Goal: Task Accomplishment & Management: Manage account settings

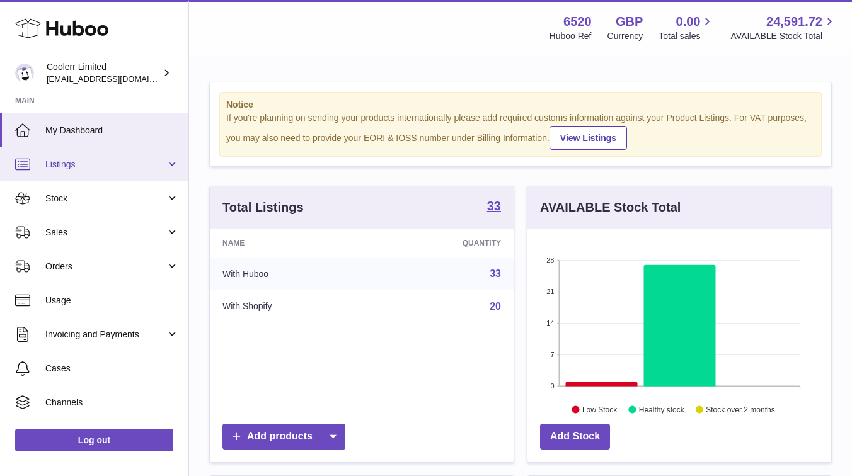
scroll to position [197, 304]
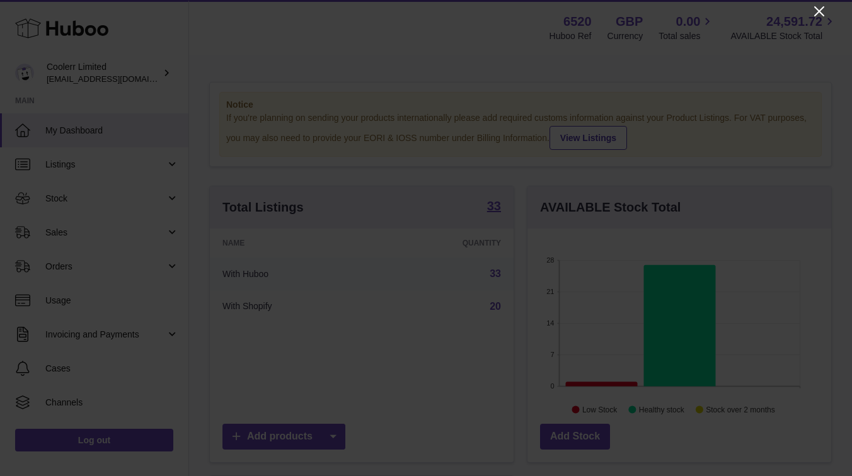
click at [820, 8] on icon "Close" at bounding box center [818, 11] width 15 height 15
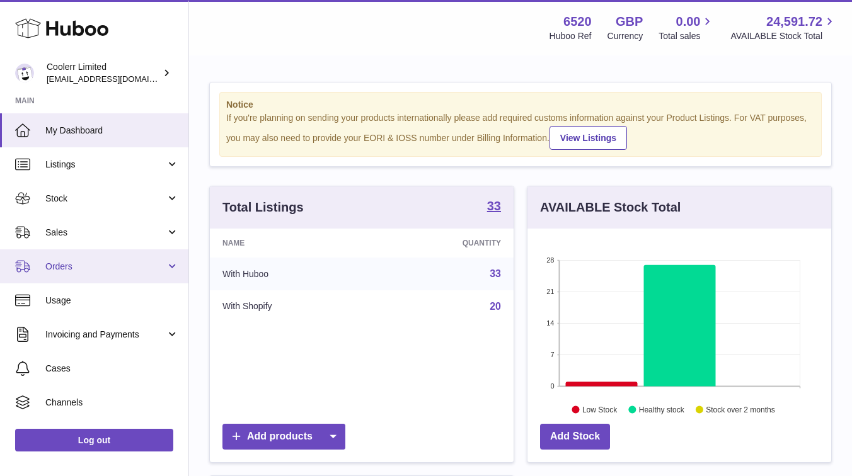
click at [143, 275] on link "Orders" at bounding box center [94, 266] width 188 height 34
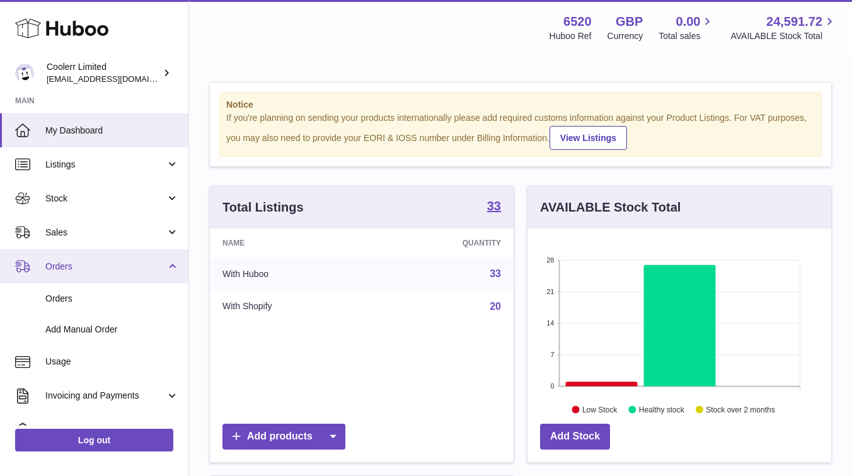
click at [143, 275] on link "Orders" at bounding box center [94, 266] width 188 height 34
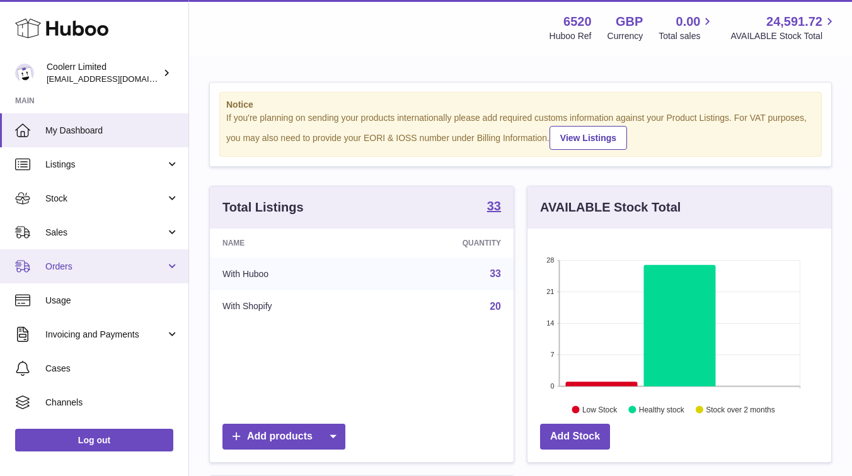
click at [156, 269] on span "Orders" at bounding box center [105, 267] width 120 height 12
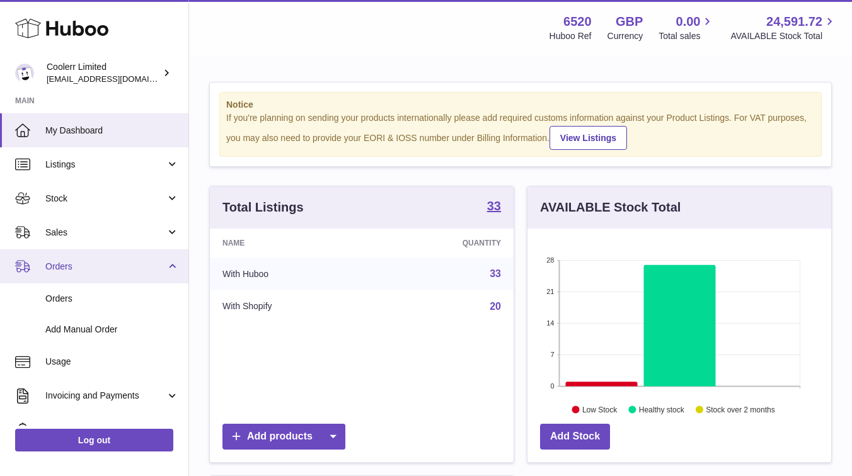
click at [156, 269] on span "Orders" at bounding box center [105, 267] width 120 height 12
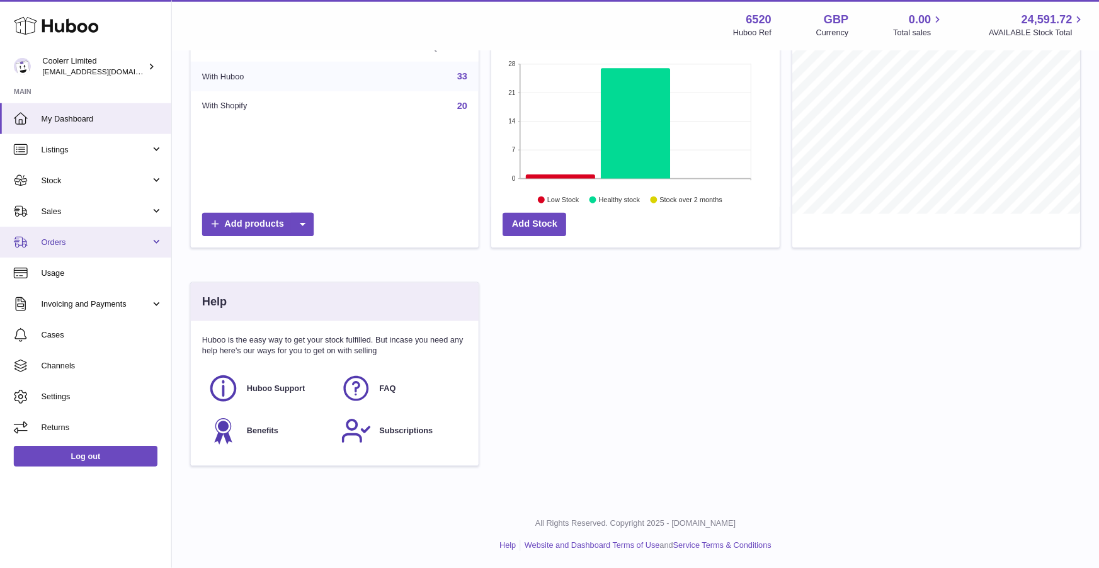
scroll to position [197, 280]
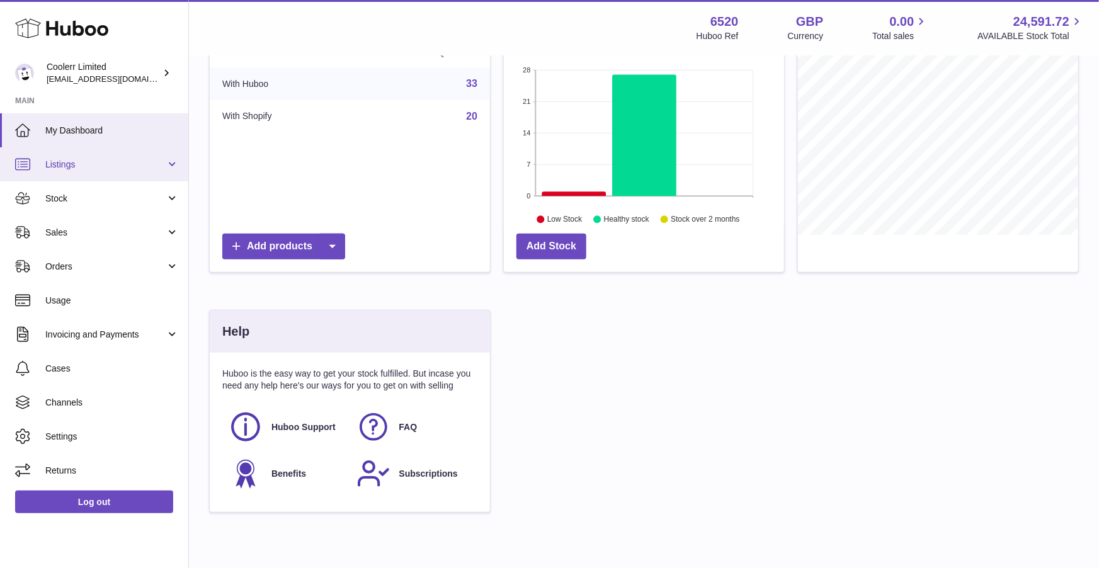
click at [118, 173] on link "Listings" at bounding box center [94, 164] width 188 height 34
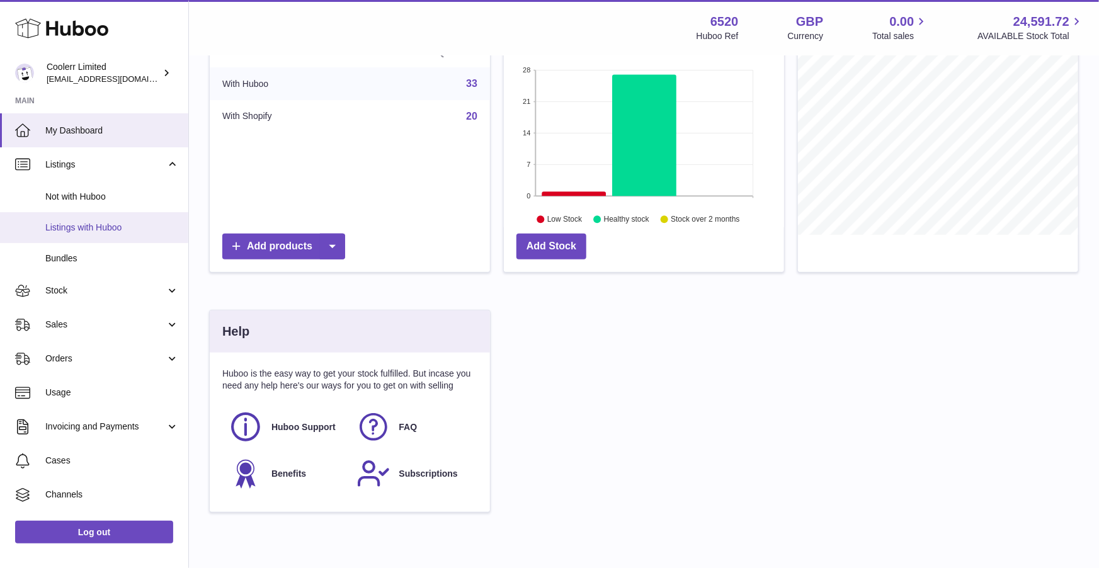
click at [102, 230] on span "Listings with Huboo" at bounding box center [112, 228] width 134 height 12
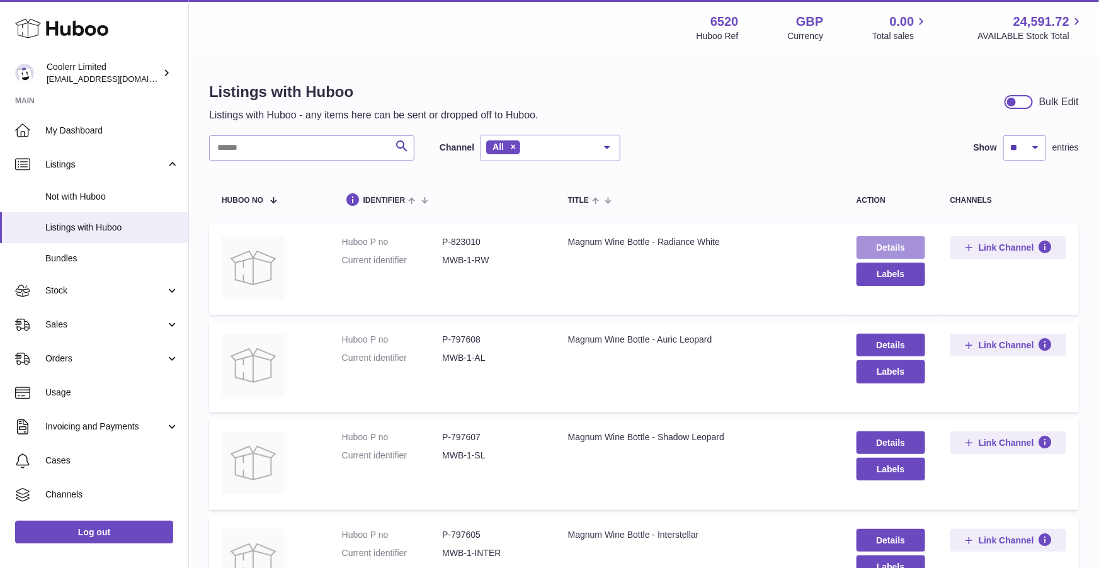
click at [886, 249] on link "Details" at bounding box center [891, 247] width 69 height 23
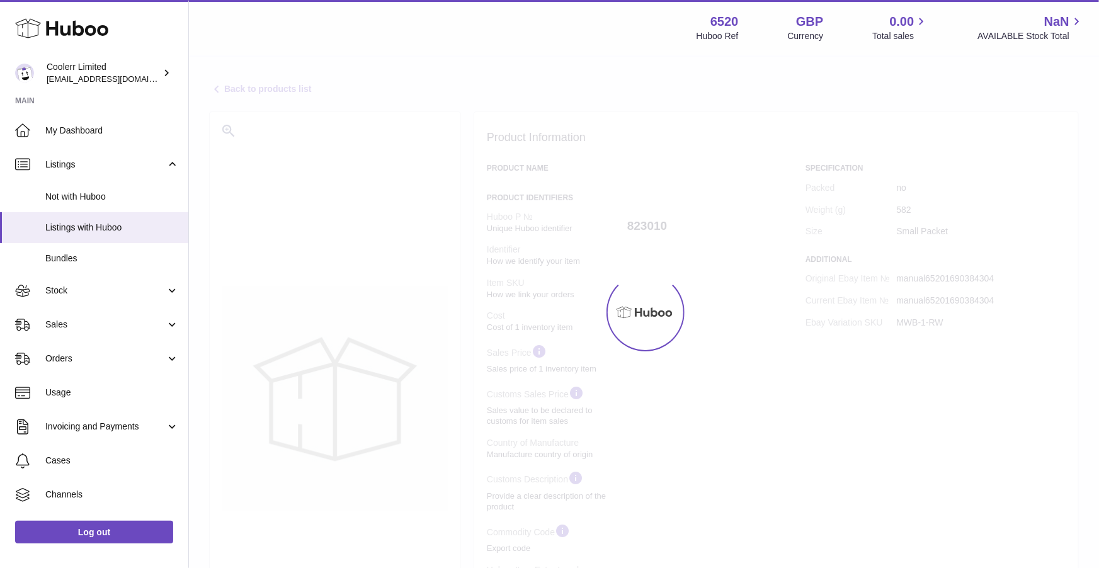
select select "**"
select select "****"
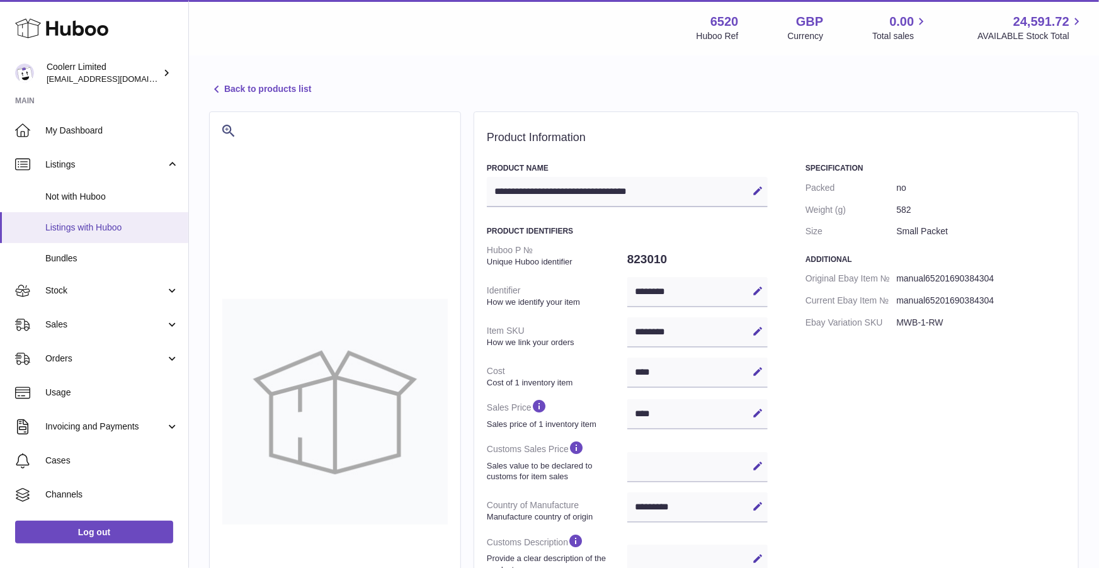
click at [71, 227] on span "Listings with Huboo" at bounding box center [112, 228] width 134 height 12
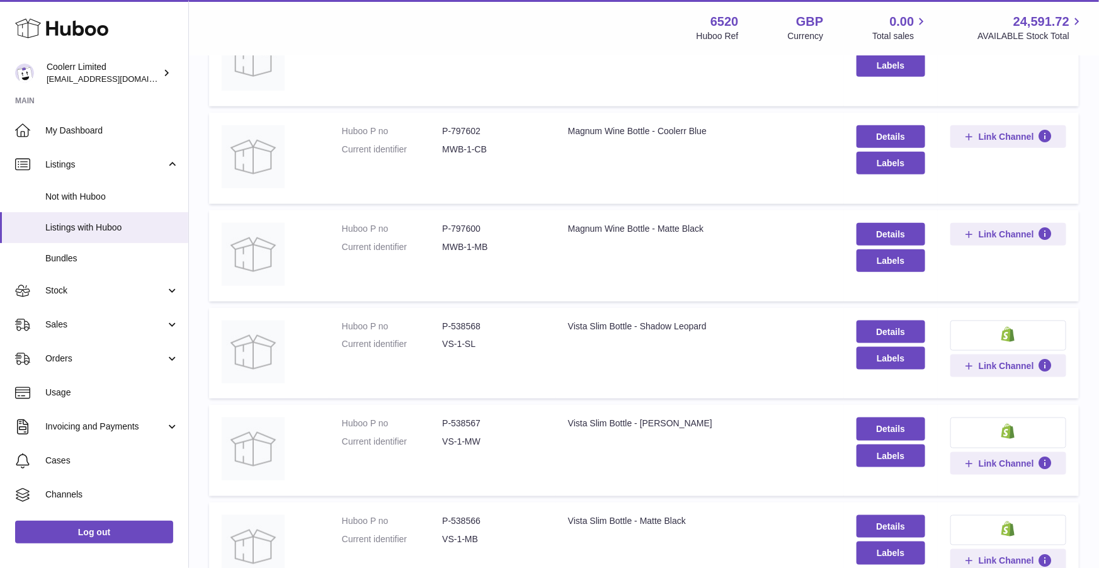
scroll to position [625, 0]
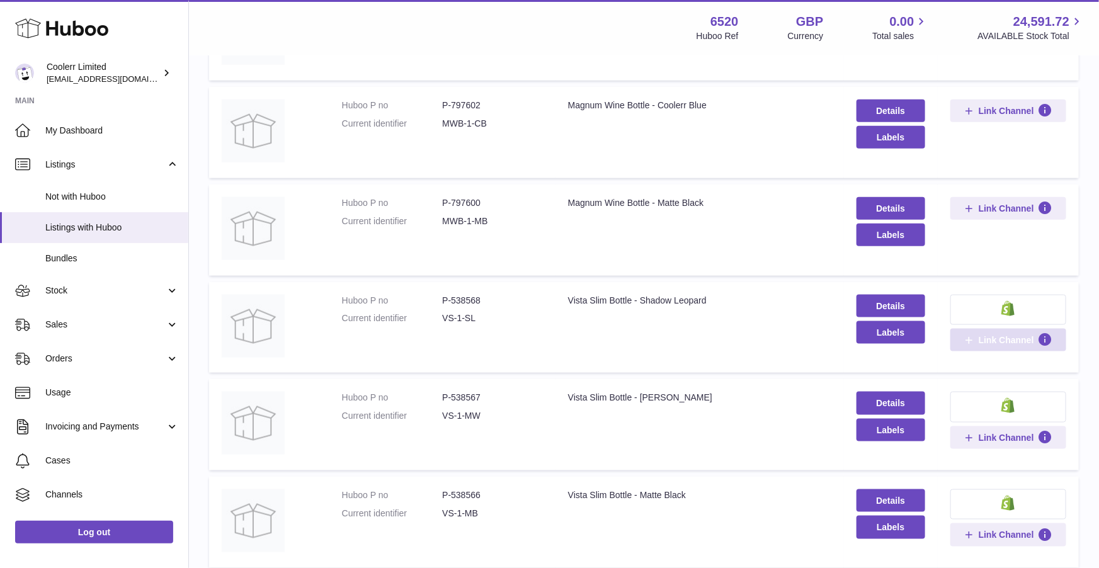
click at [1007, 345] on button "Link Channel" at bounding box center [1009, 340] width 116 height 23
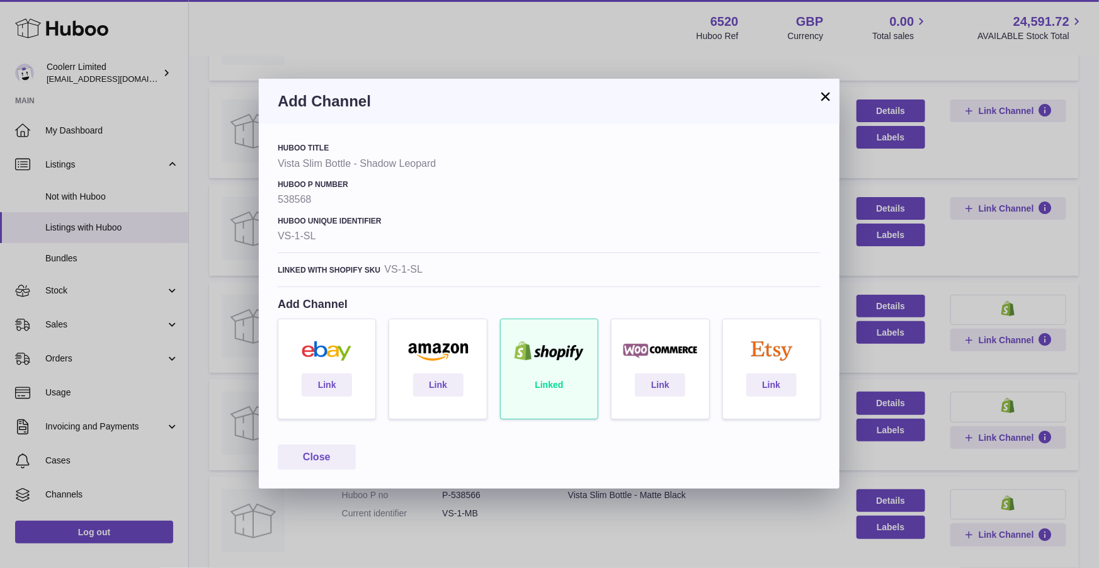
click at [819, 96] on button "×" at bounding box center [825, 96] width 15 height 15
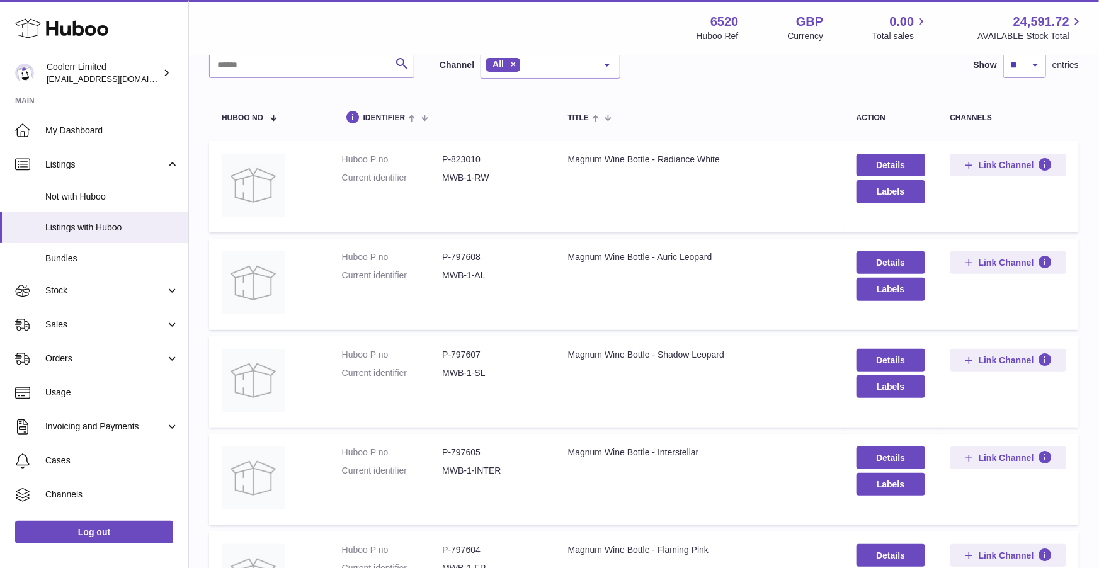
scroll to position [0, 0]
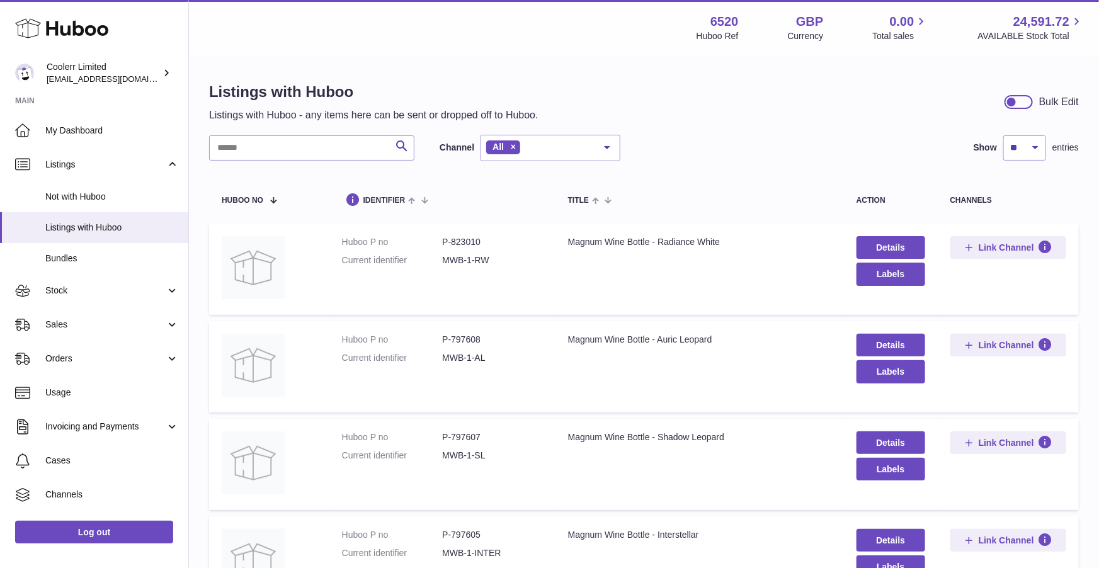
click at [1014, 108] on div at bounding box center [1019, 102] width 28 height 14
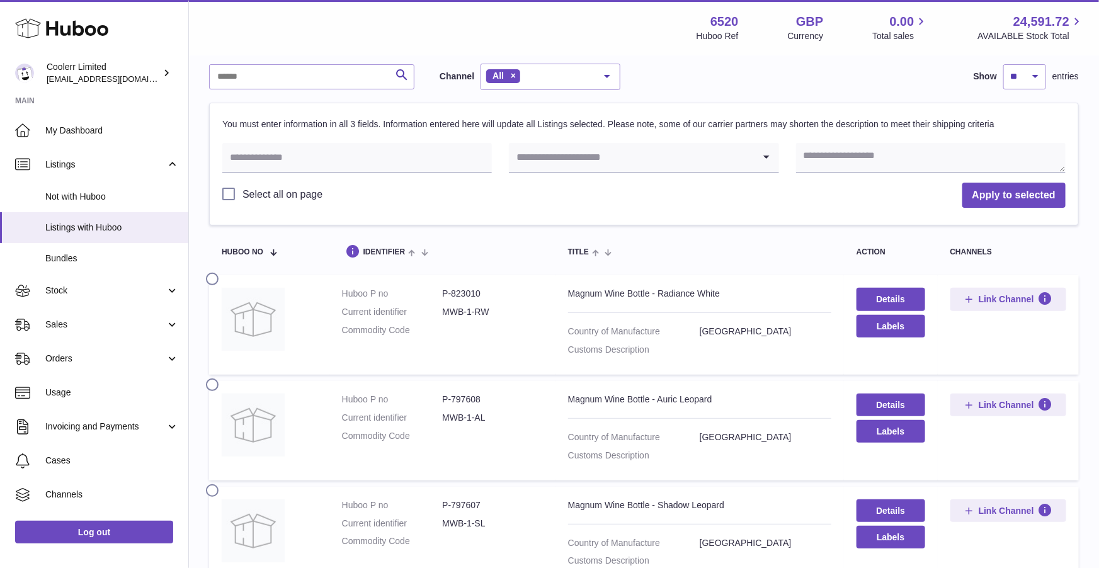
scroll to position [98, 0]
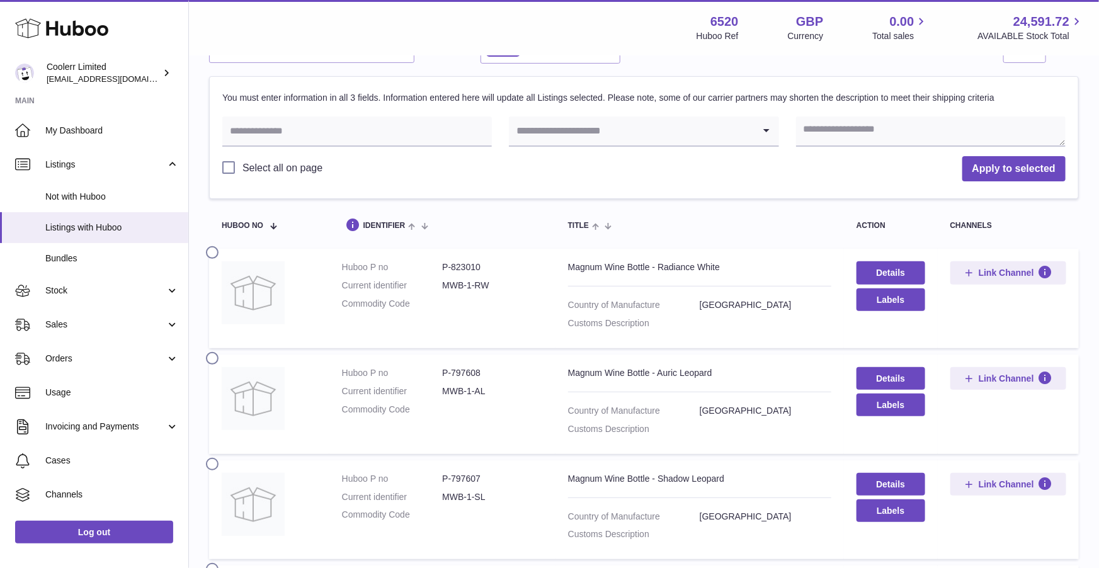
click at [212, 254] on label at bounding box center [216, 251] width 20 height 10
click at [212, 360] on label at bounding box center [216, 357] width 20 height 10
click at [214, 251] on label at bounding box center [216, 251] width 20 height 10
click at [211, 355] on label at bounding box center [216, 357] width 20 height 10
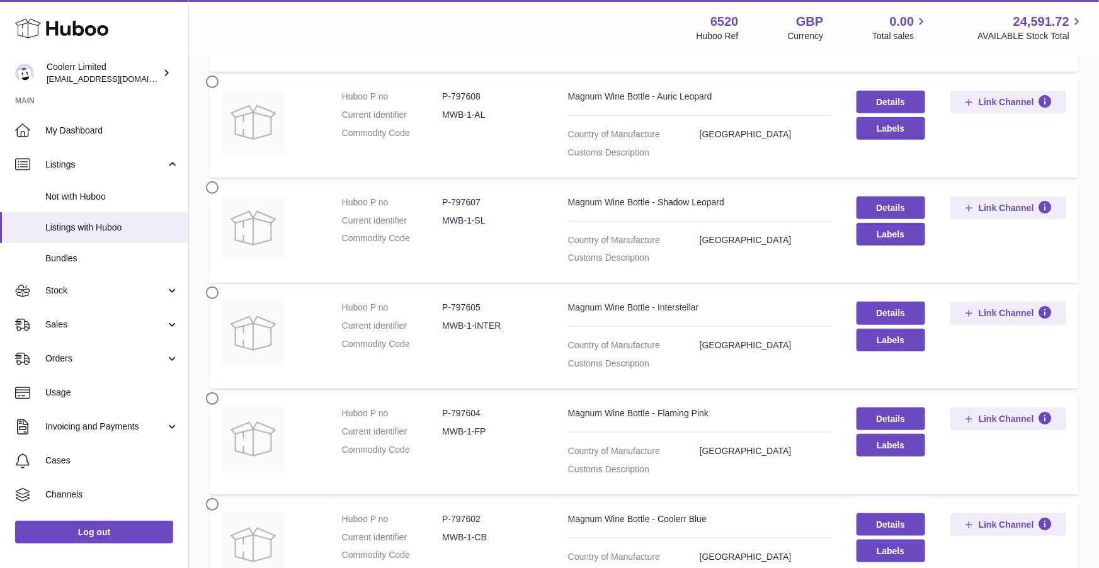
scroll to position [439, 0]
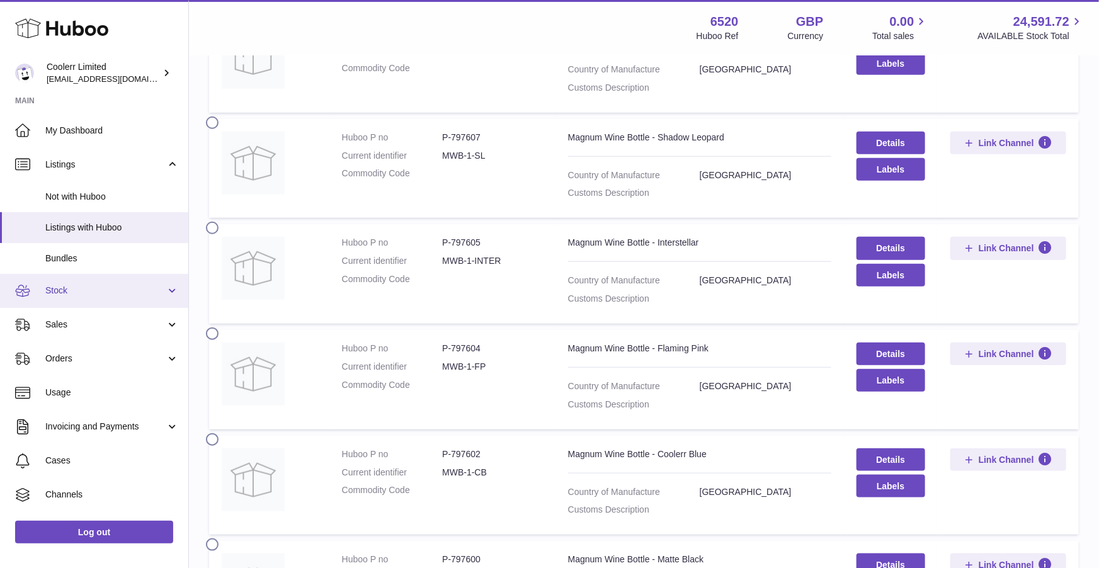
click at [89, 299] on link "Stock" at bounding box center [94, 291] width 188 height 34
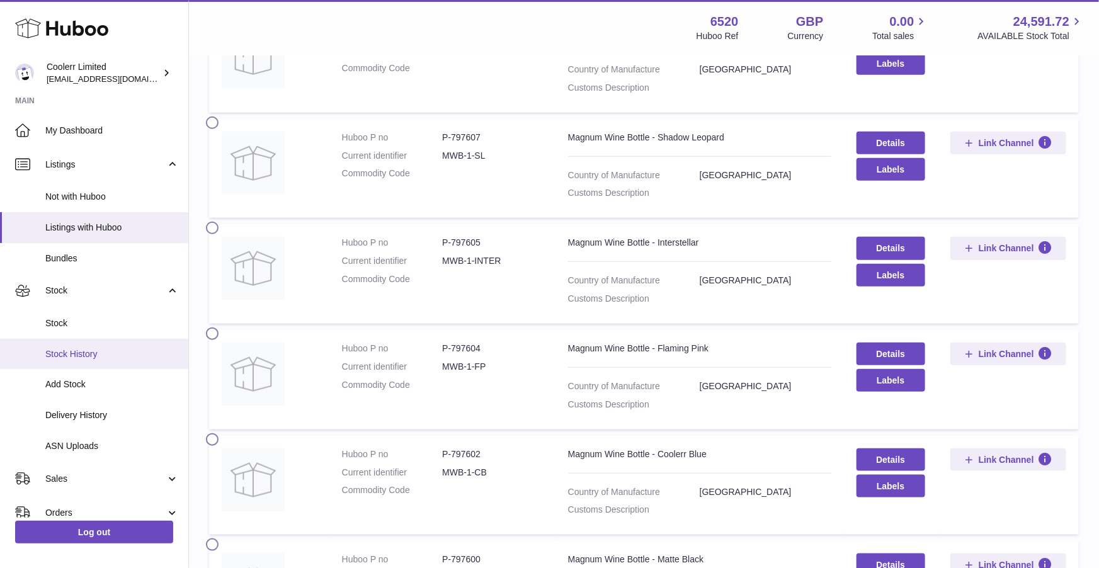
scroll to position [108, 0]
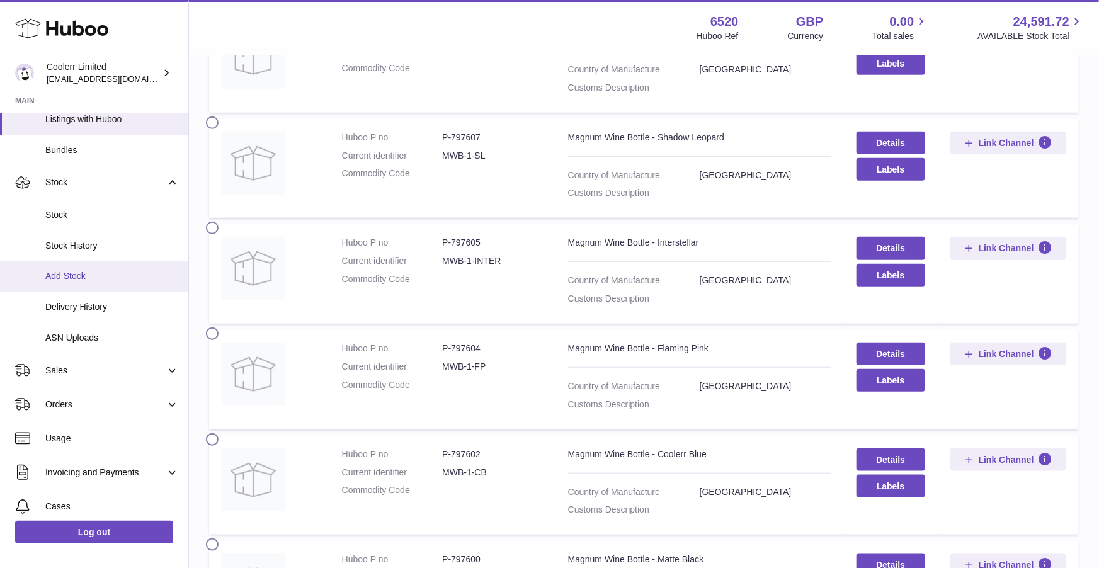
click at [80, 280] on span "Add Stock" at bounding box center [112, 276] width 134 height 12
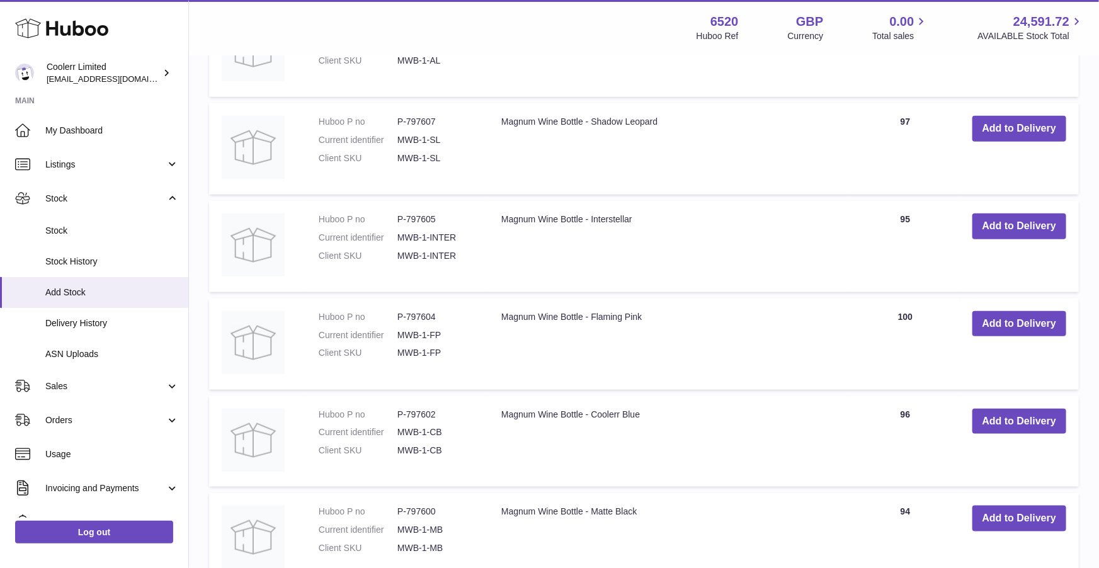
scroll to position [520, 0]
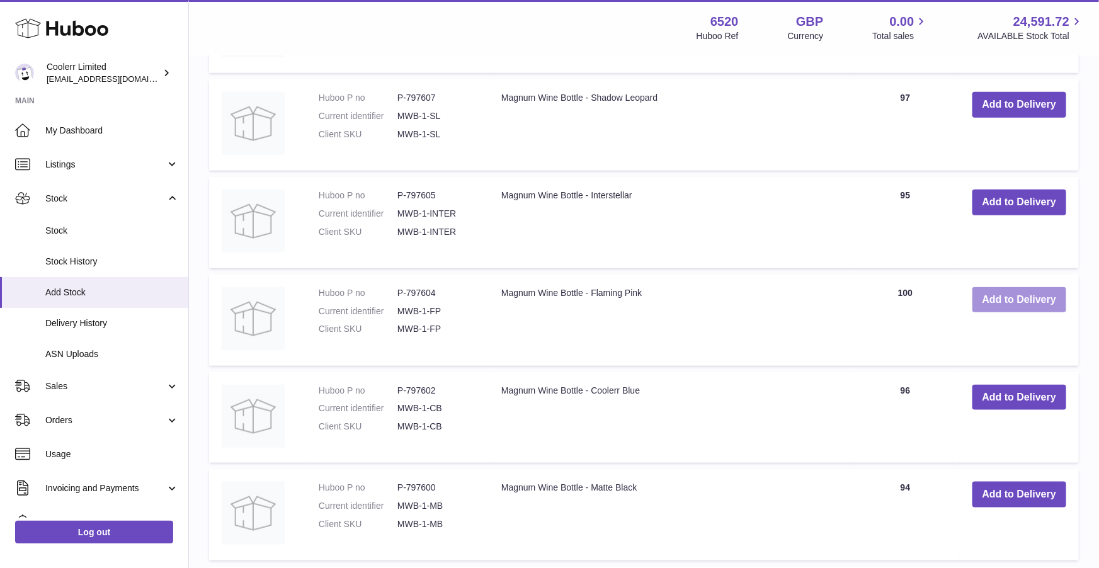
click at [1033, 304] on button "Add to Delivery" at bounding box center [1020, 300] width 94 height 26
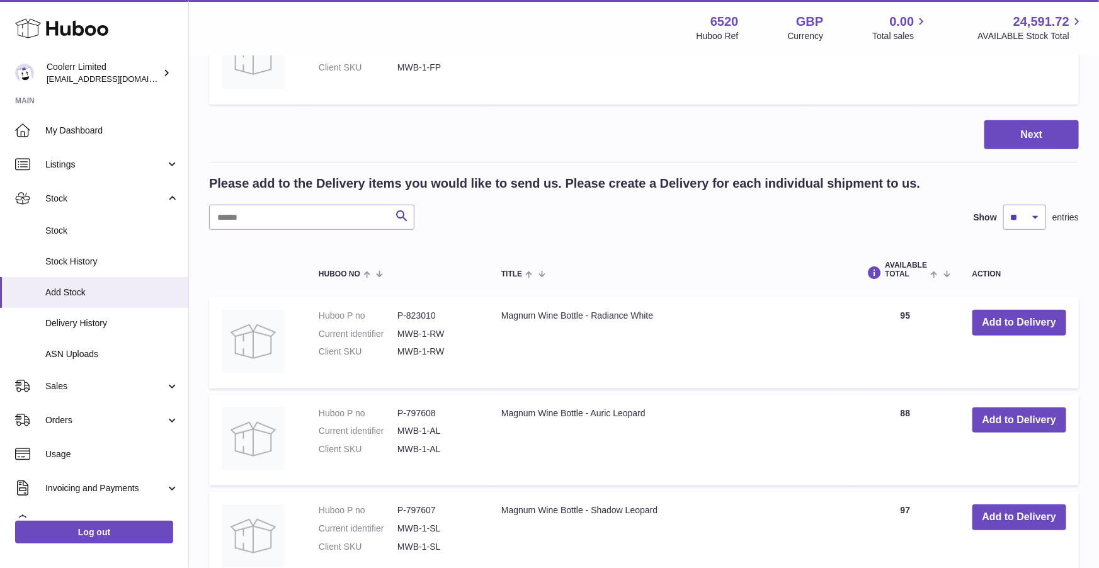
scroll to position [0, 0]
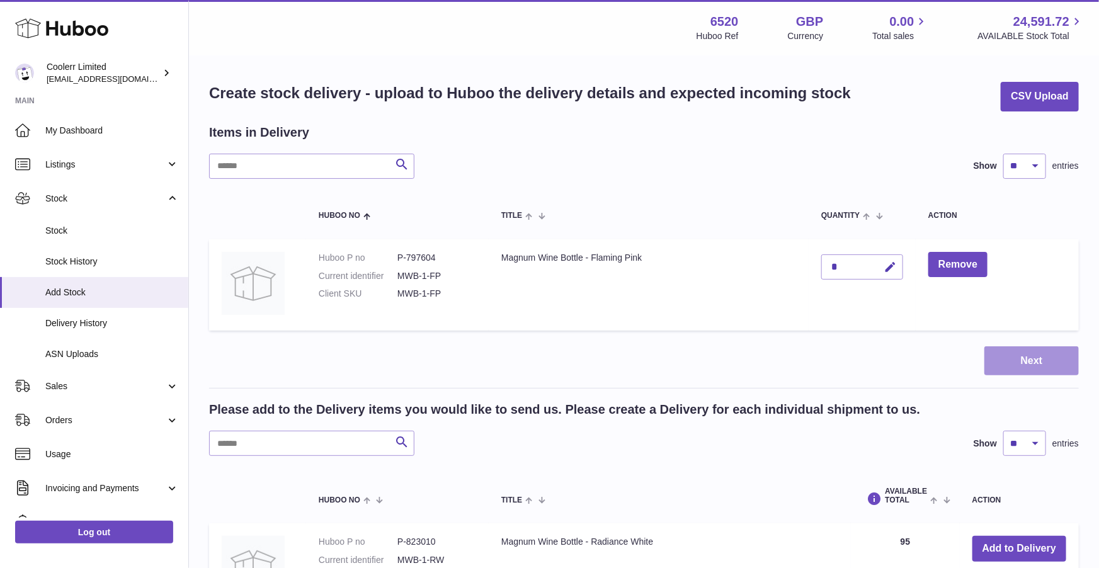
click at [1021, 361] on button "Next" at bounding box center [1032, 362] width 95 height 30
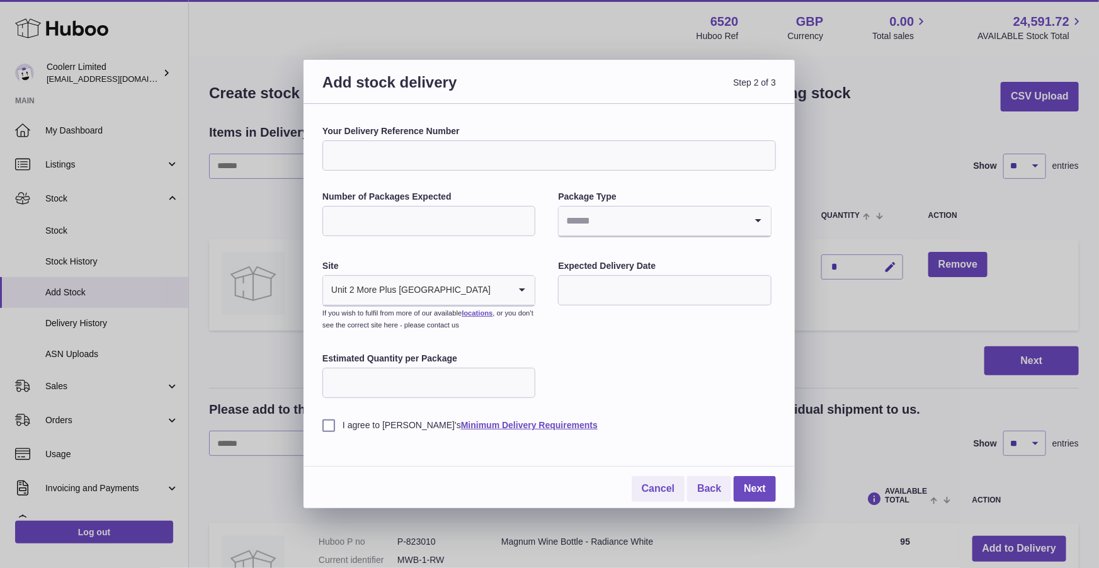
click at [529, 161] on input "Your Delivery Reference Number" at bounding box center [550, 155] width 454 height 30
click at [491, 289] on input "Search for option" at bounding box center [500, 290] width 18 height 29
click at [437, 318] on li "🇬🇧 | Unit 2 More Plus Central Park" at bounding box center [429, 324] width 210 height 25
click at [431, 375] on input "Estimated Quantity per Package" at bounding box center [429, 383] width 213 height 30
click at [700, 490] on link "Back" at bounding box center [709, 489] width 44 height 26
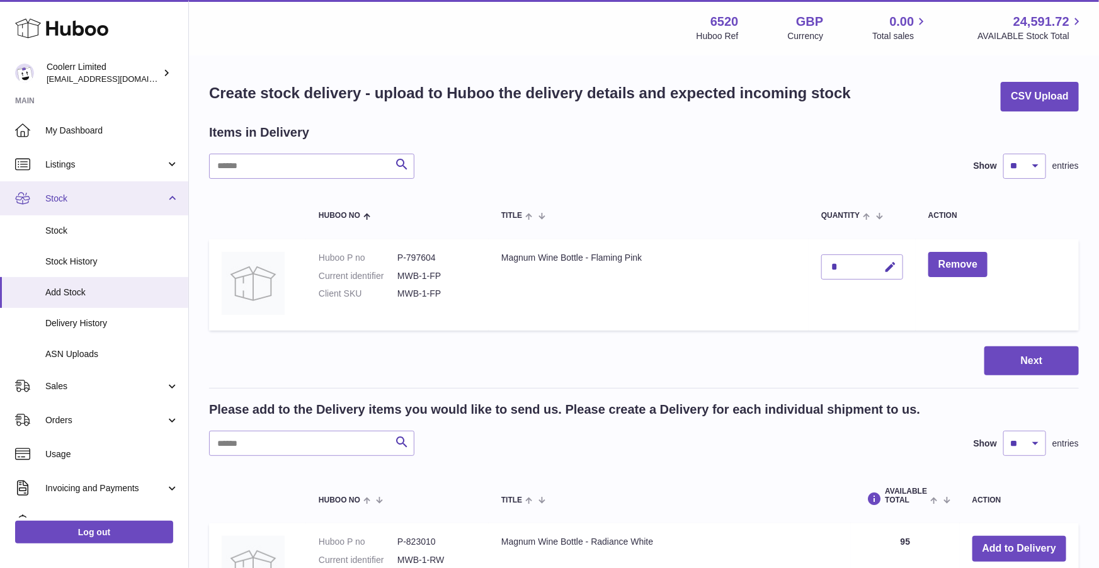
click at [61, 212] on link "Stock" at bounding box center [94, 198] width 188 height 34
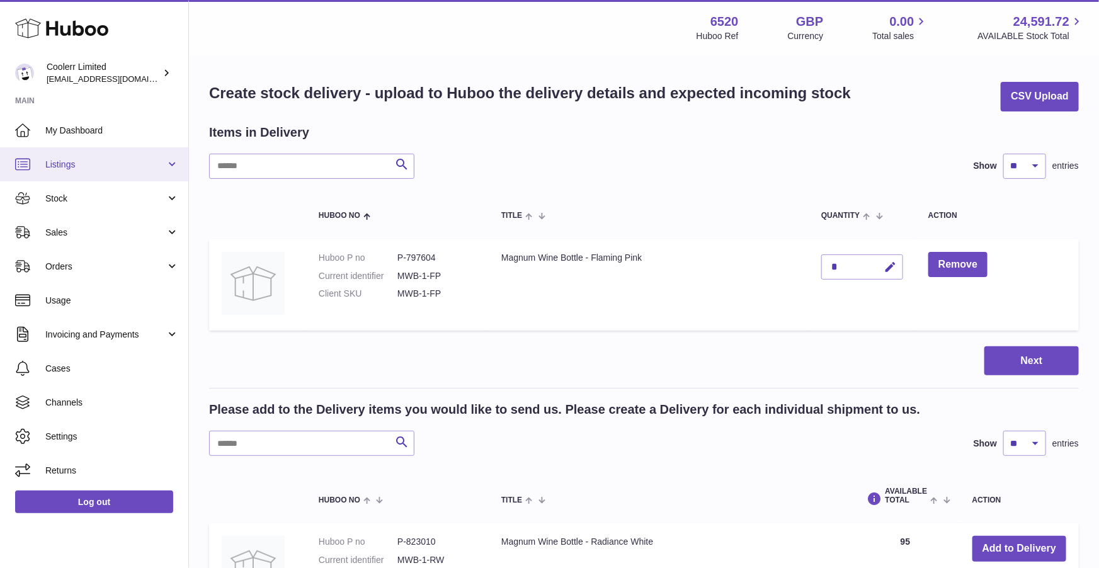
click at [63, 170] on link "Listings" at bounding box center [94, 164] width 188 height 34
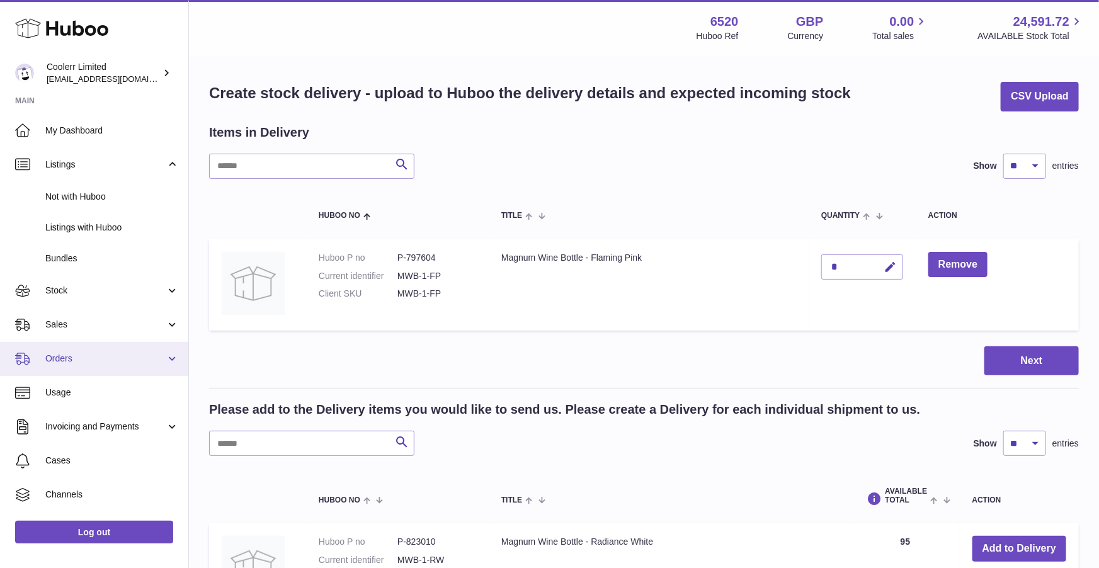
click at [163, 352] on link "Orders" at bounding box center [94, 359] width 188 height 34
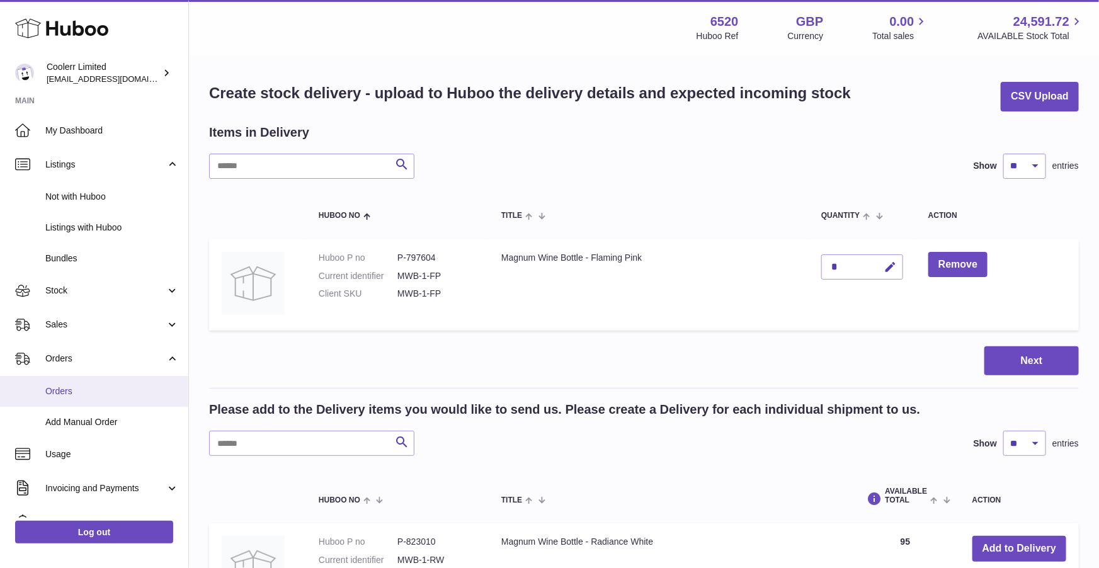
click at [122, 394] on span "Orders" at bounding box center [112, 392] width 134 height 12
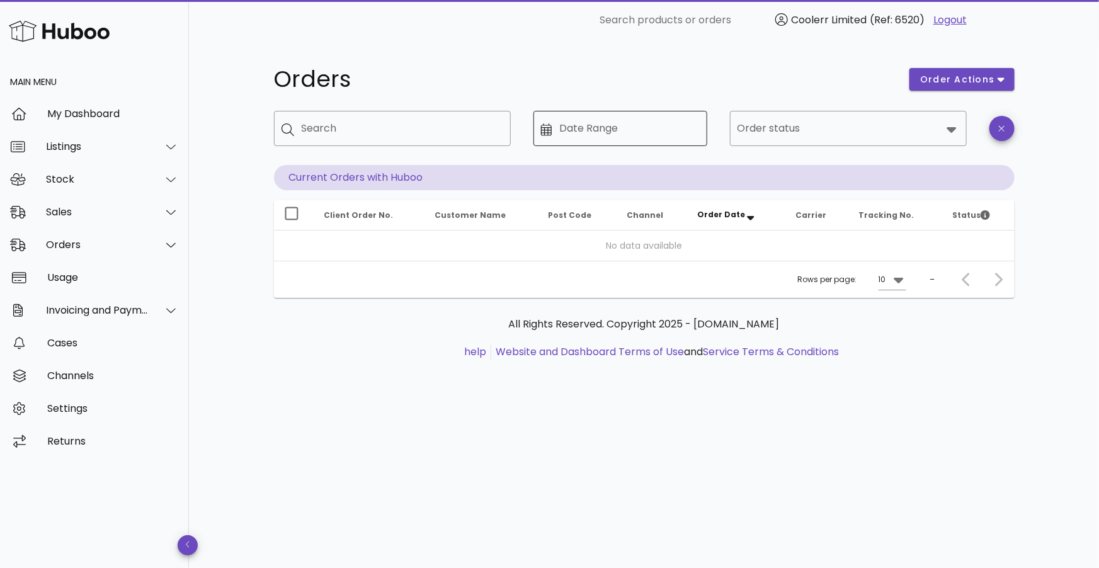
click at [581, 139] on div "Date Range" at bounding box center [629, 128] width 140 height 35
click at [127, 382] on div "Channels" at bounding box center [113, 375] width 132 height 27
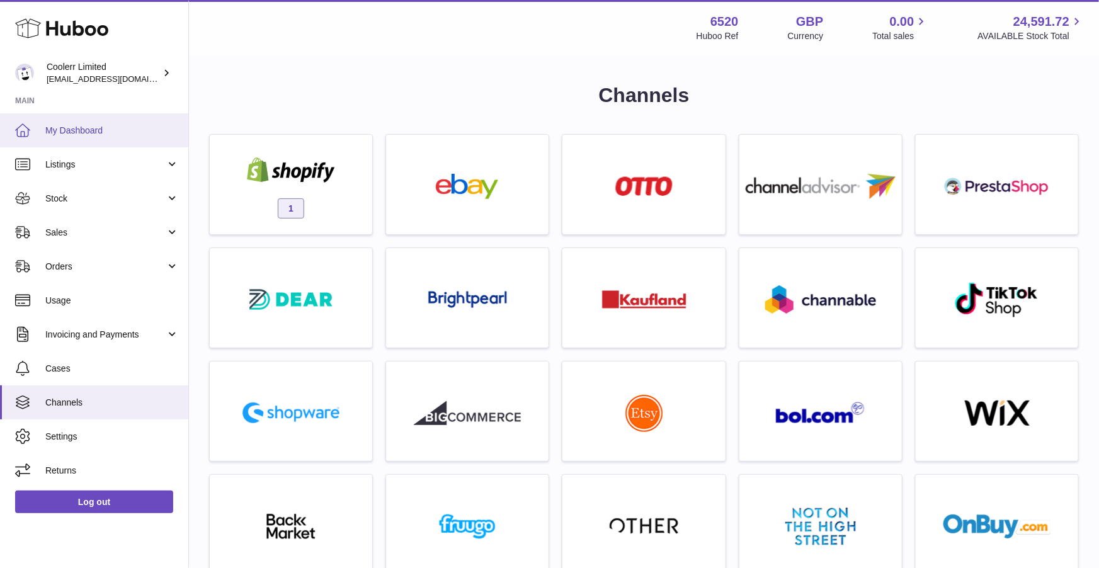
click at [74, 131] on span "My Dashboard" at bounding box center [112, 131] width 134 height 12
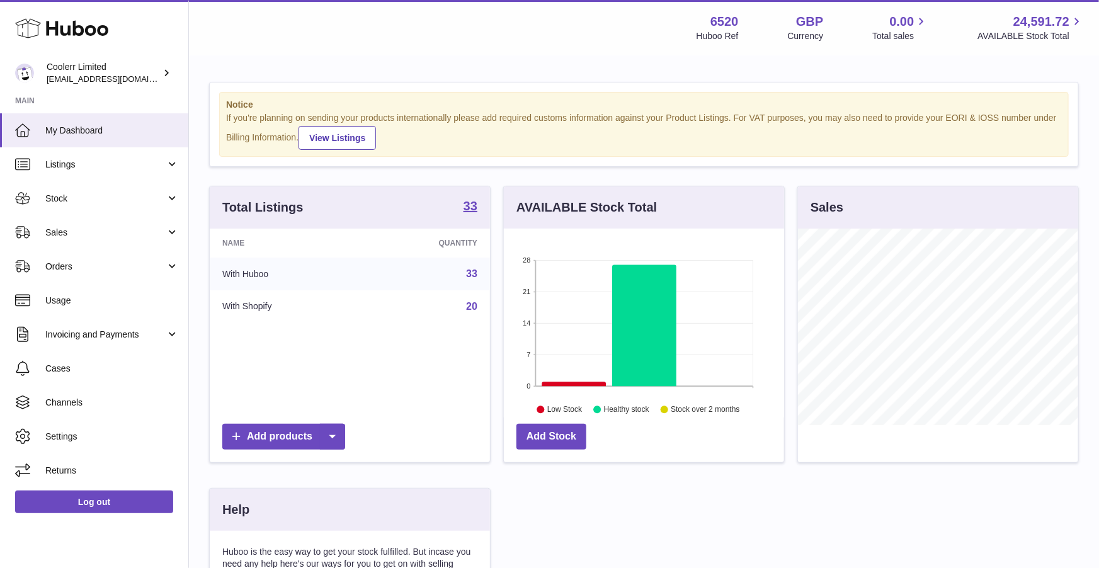
scroll to position [197, 280]
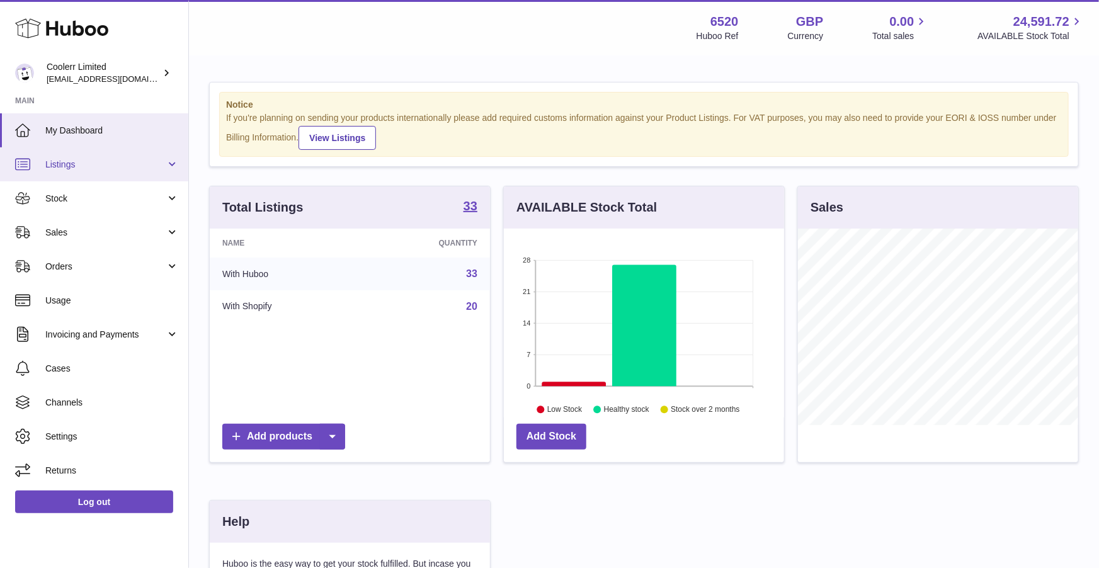
click at [125, 175] on link "Listings" at bounding box center [94, 164] width 188 height 34
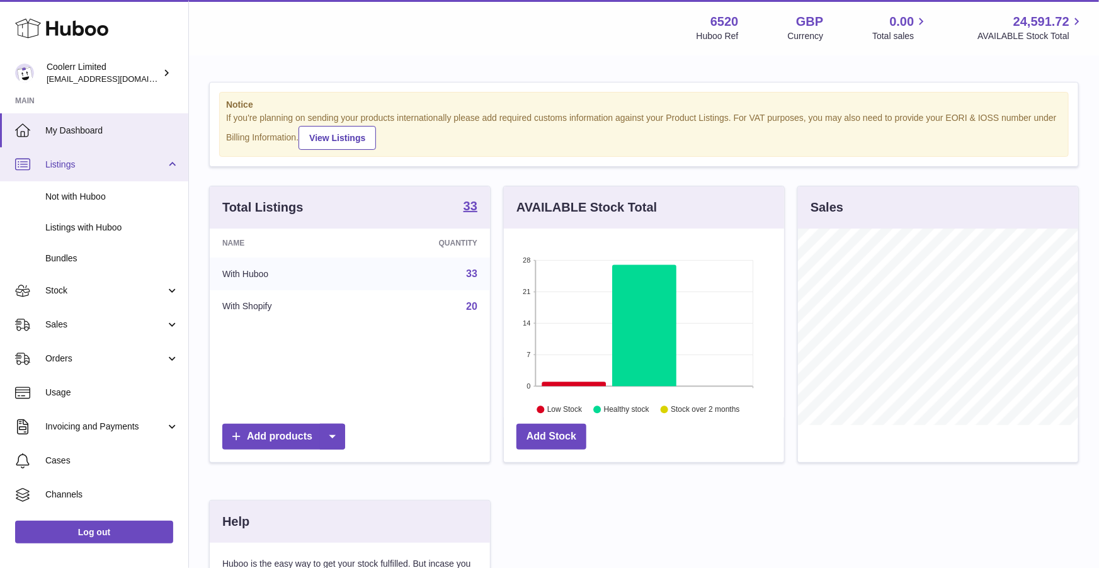
click at [121, 168] on span "Listings" at bounding box center [105, 165] width 120 height 12
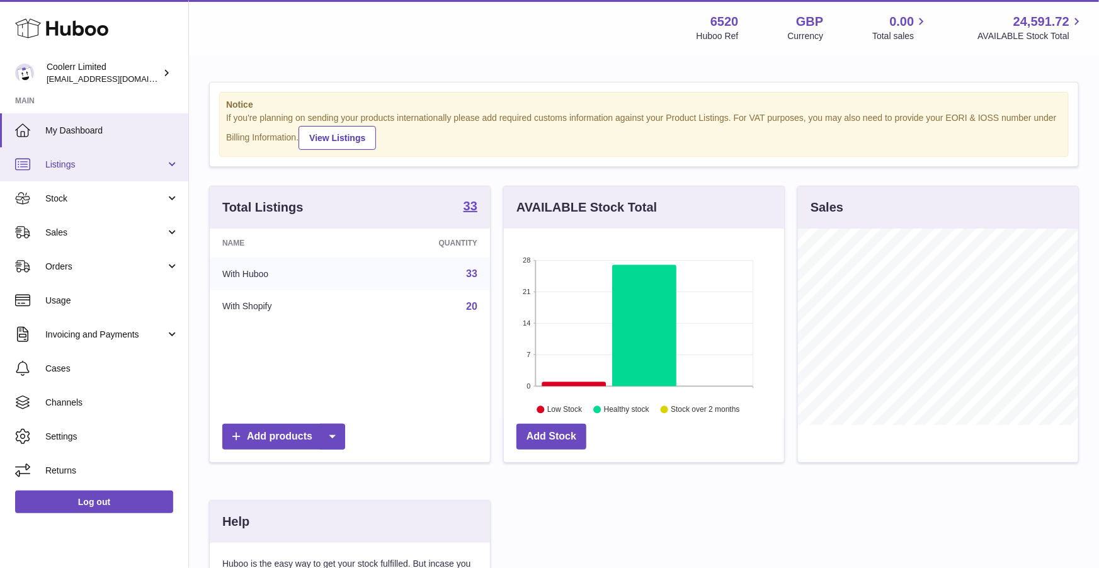
click at [121, 168] on span "Listings" at bounding box center [105, 165] width 120 height 12
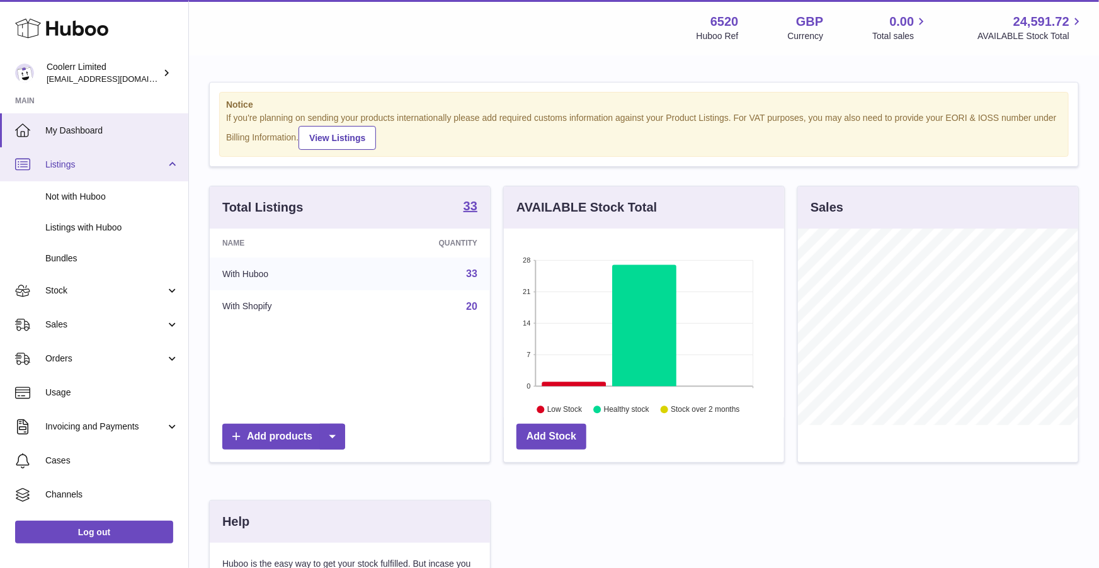
click at [121, 168] on span "Listings" at bounding box center [105, 165] width 120 height 12
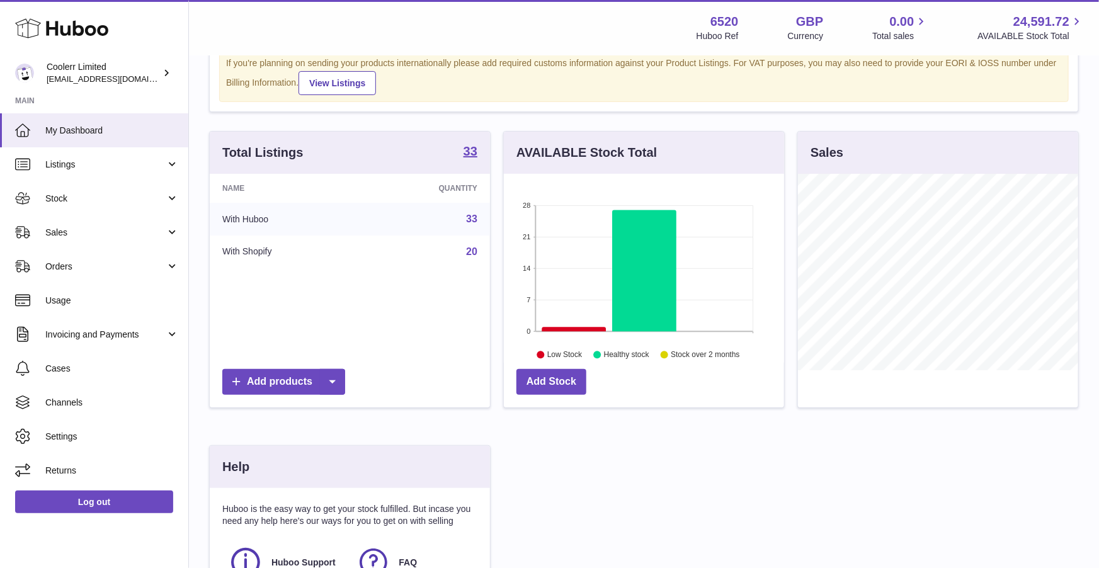
scroll to position [0, 0]
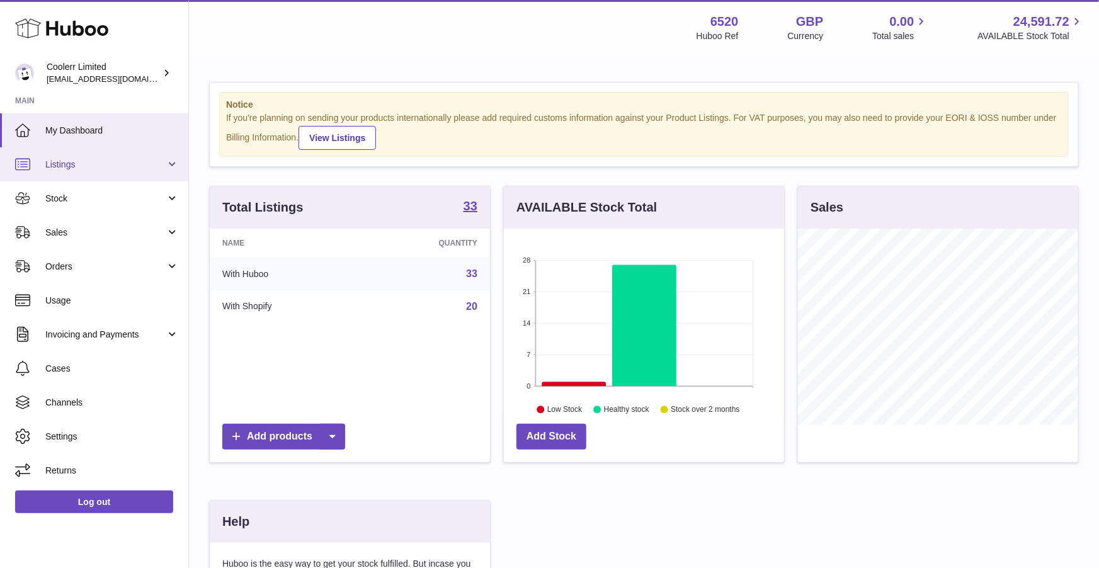
click at [132, 171] on link "Listings" at bounding box center [94, 164] width 188 height 34
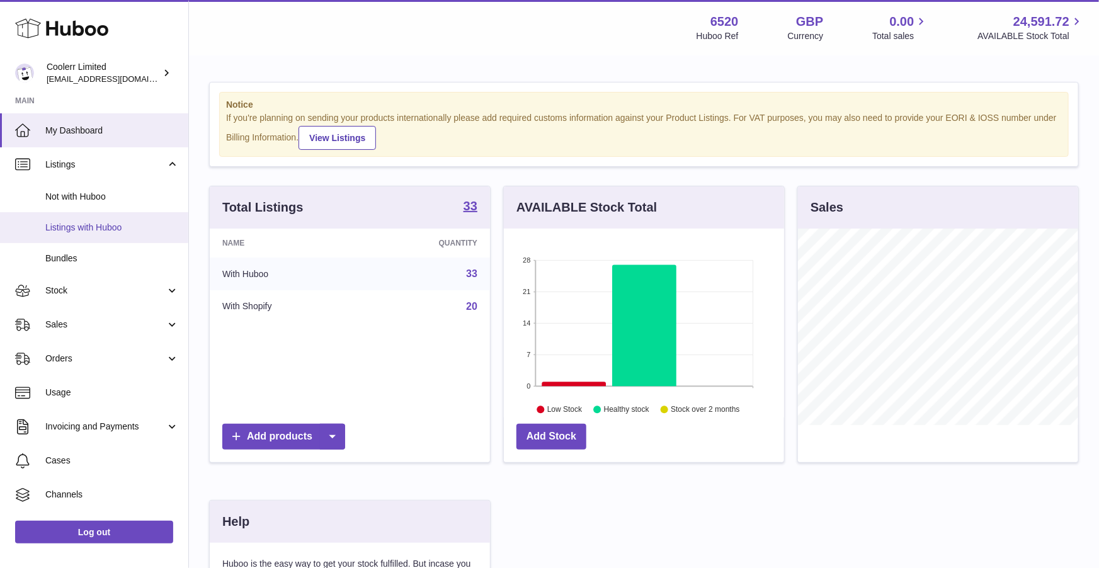
click at [122, 227] on span "Listings with Huboo" at bounding box center [112, 228] width 134 height 12
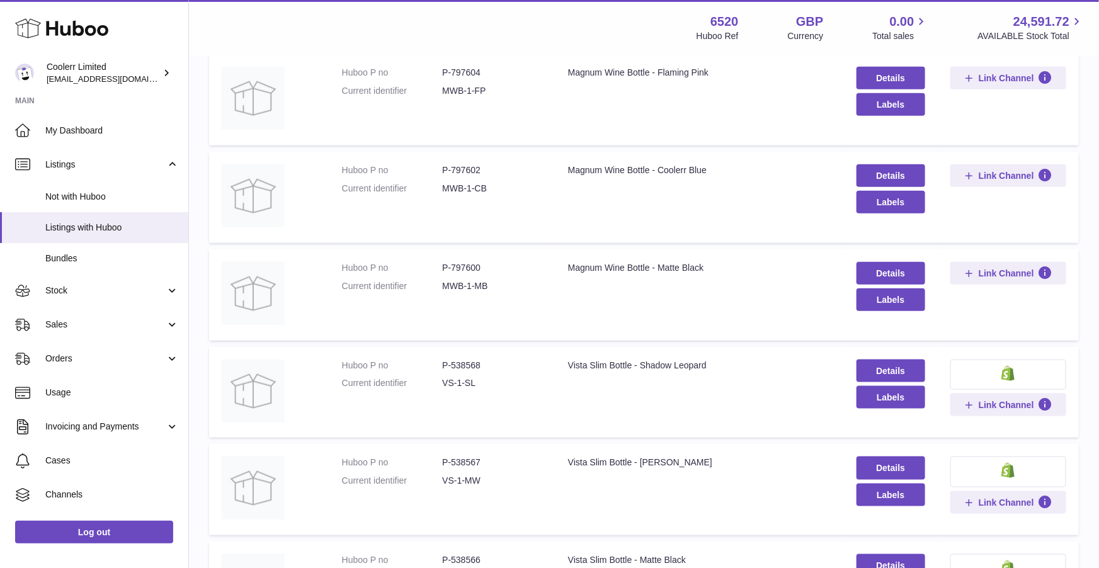
scroll to position [650, 0]
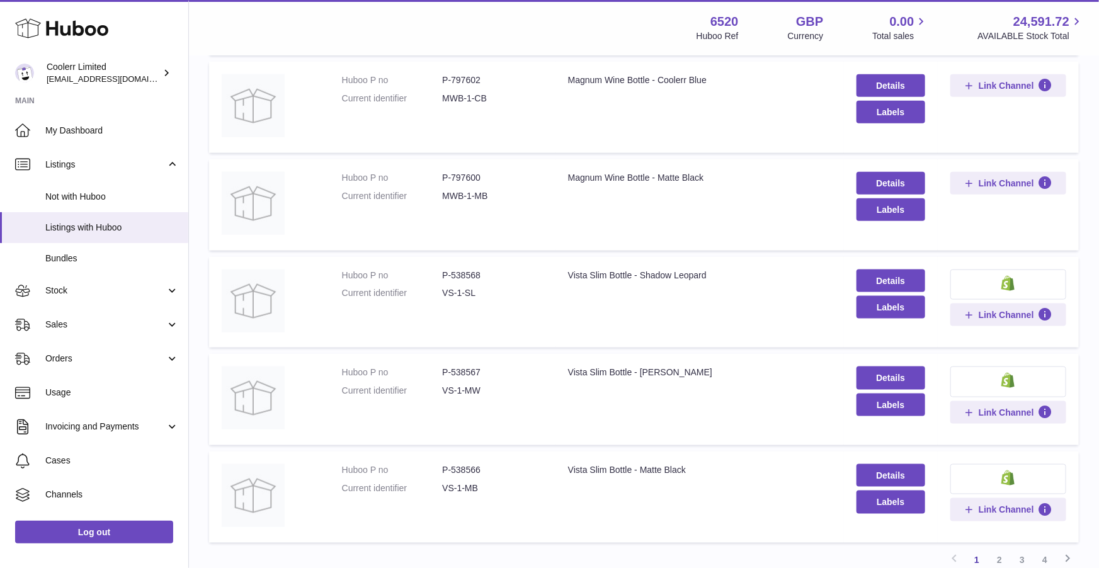
click at [989, 284] on button at bounding box center [1009, 285] width 116 height 30
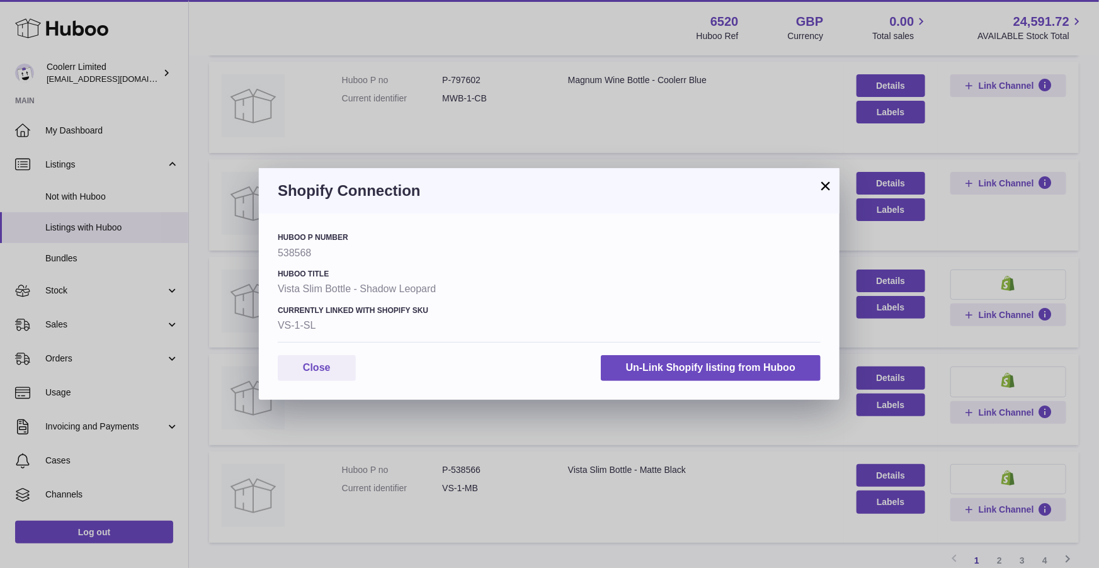
click at [829, 185] on button "×" at bounding box center [825, 185] width 15 height 15
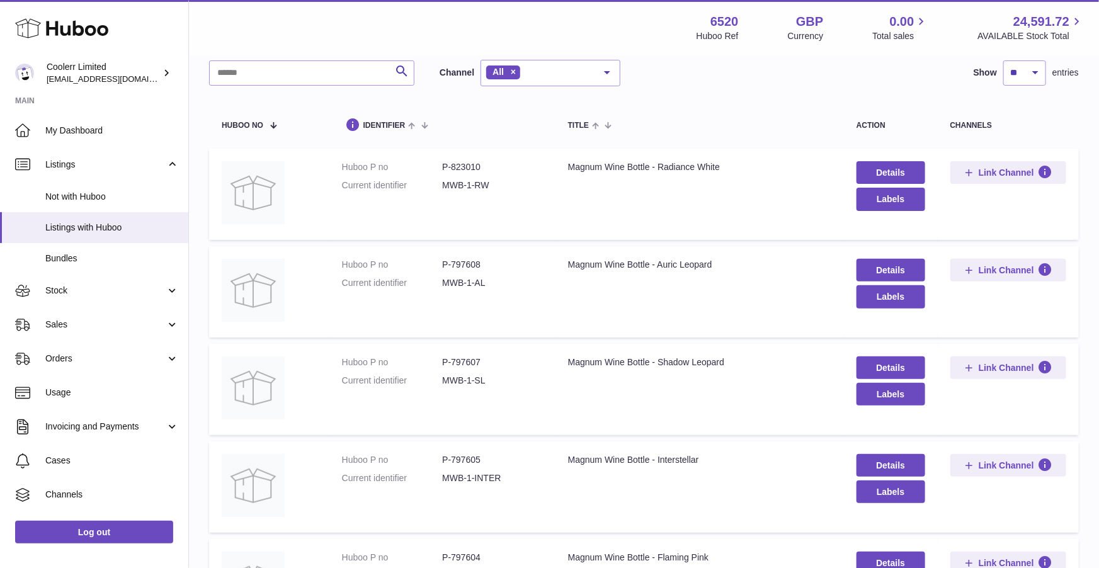
scroll to position [0, 0]
